Goal: Transaction & Acquisition: Purchase product/service

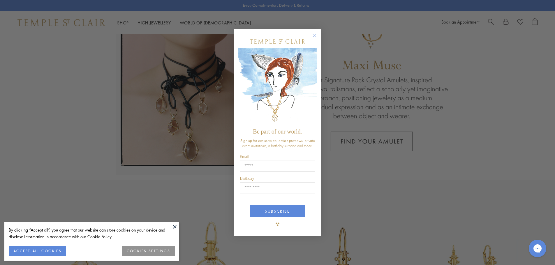
scroll to position [175, 0]
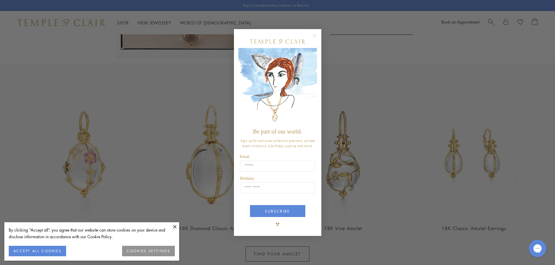
click at [314, 34] on circle "Close dialog" at bounding box center [314, 35] width 7 height 7
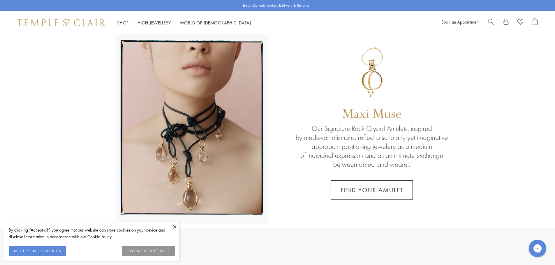
scroll to position [0, 0]
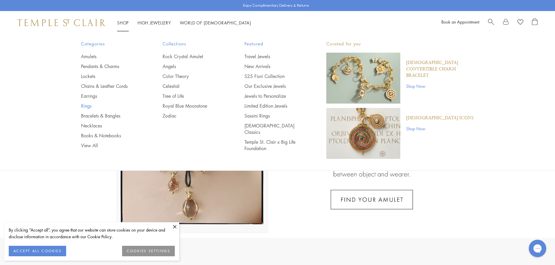
click at [85, 106] on link "Rings" at bounding box center [110, 106] width 59 height 6
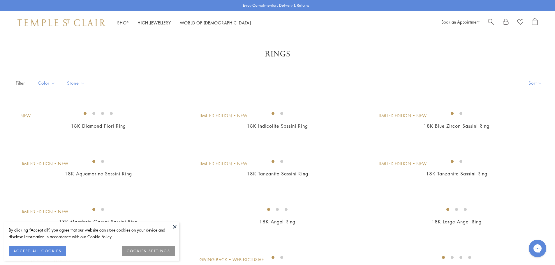
click at [176, 225] on button at bounding box center [174, 226] width 9 height 9
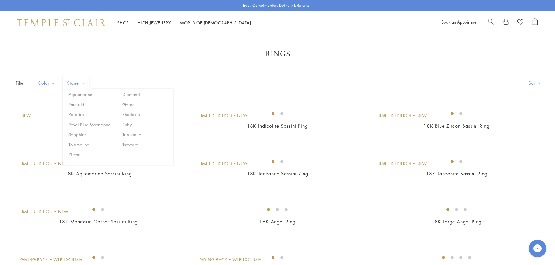
click at [72, 83] on span "Stone" at bounding box center [76, 82] width 25 height 7
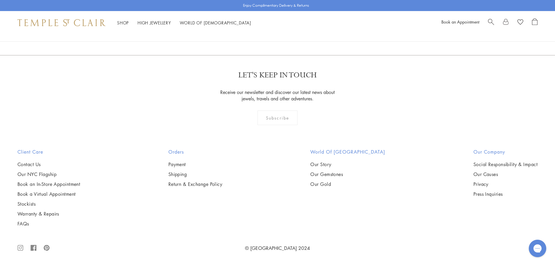
scroll to position [2620, 0]
